Goal: Transaction & Acquisition: Purchase product/service

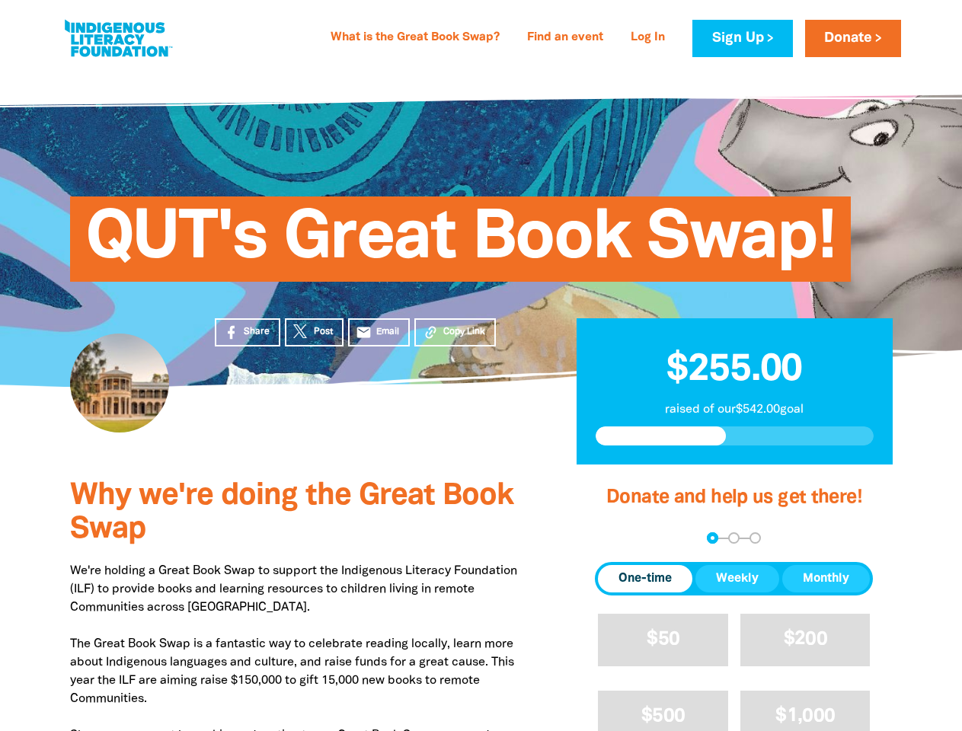
click at [480, 365] on div "QUT's Great Book Swap!" at bounding box center [481, 228] width 914 height 318
click at [455, 332] on span "Copy Link" at bounding box center [464, 332] width 42 height 14
click at [615, 538] on div "arrow_back Back Step 1 Step 2 Step 3" at bounding box center [734, 537] width 278 height 11
click at [712, 538] on div "Navigate to step 1 of 3 to enter your donation amount" at bounding box center [712, 538] width 4 height 4
click at [645, 579] on span "One-time" at bounding box center [644, 579] width 53 height 18
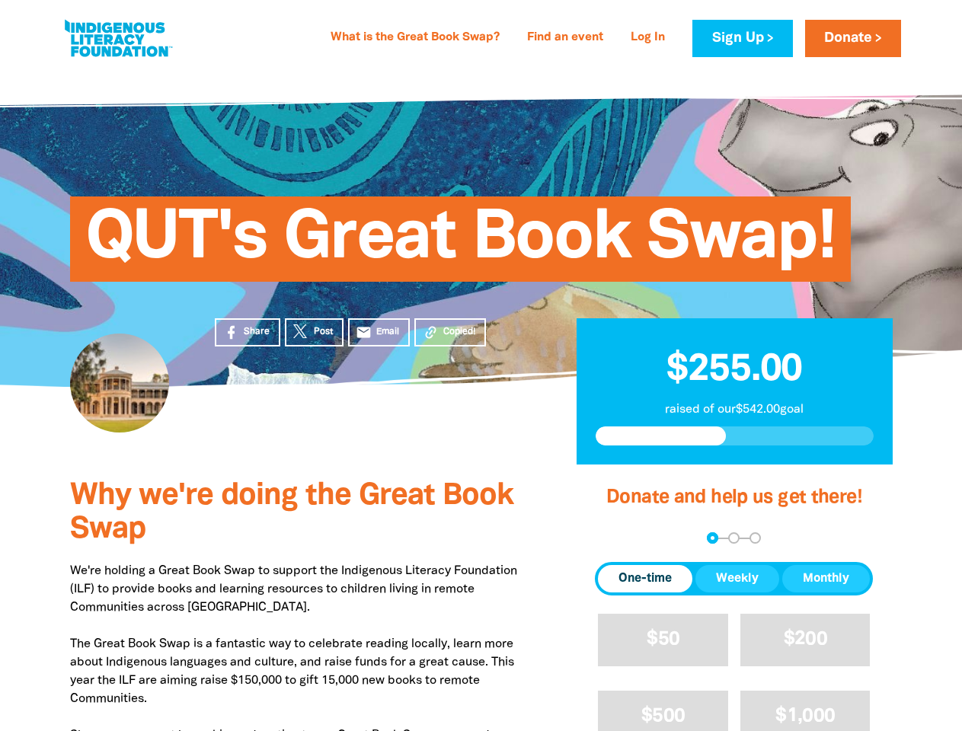
click at [737, 579] on span "Weekly" at bounding box center [737, 579] width 43 height 18
click at [825, 579] on span "Monthly" at bounding box center [826, 579] width 46 height 18
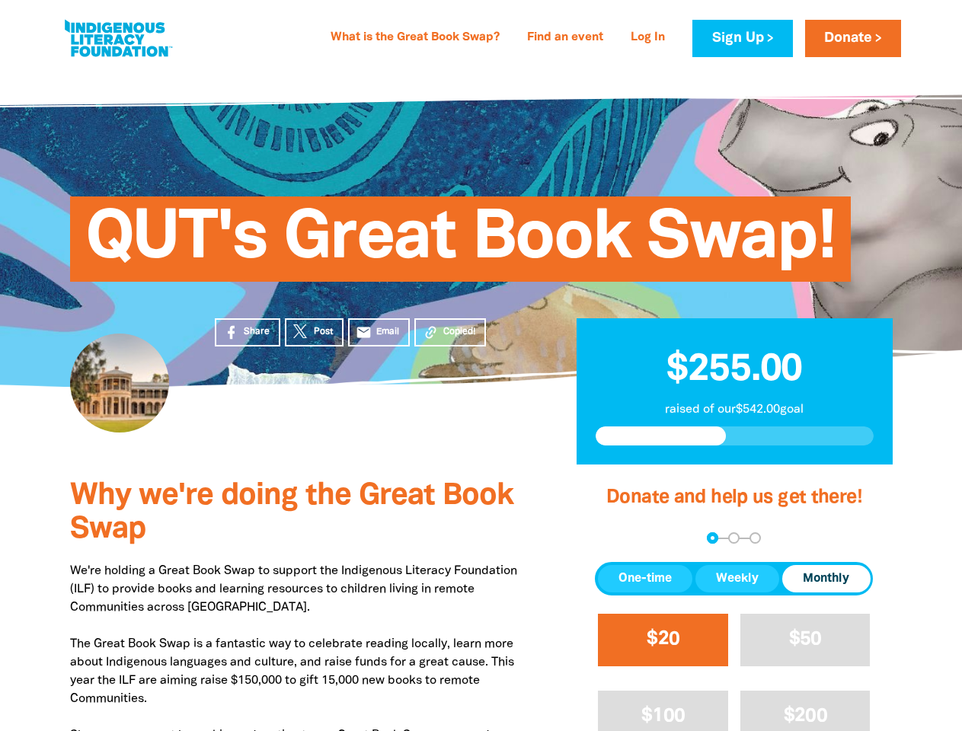
click at [662, 640] on span "$20" at bounding box center [662, 639] width 33 height 18
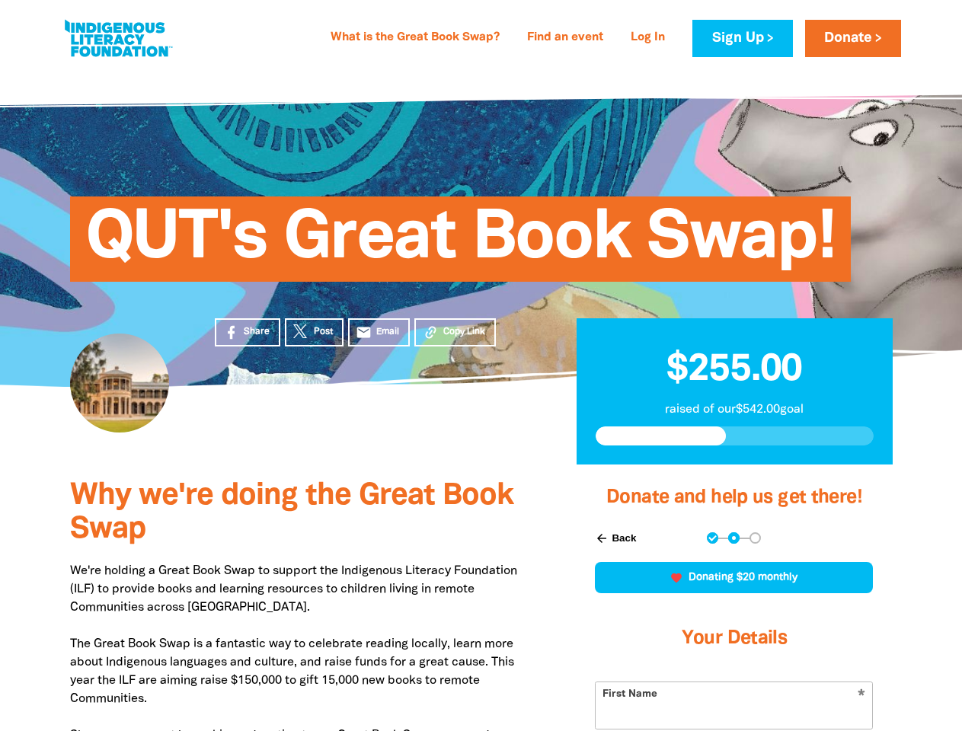
scroll to position [333, 0]
